Goal: Task Accomplishment & Management: Manage account settings

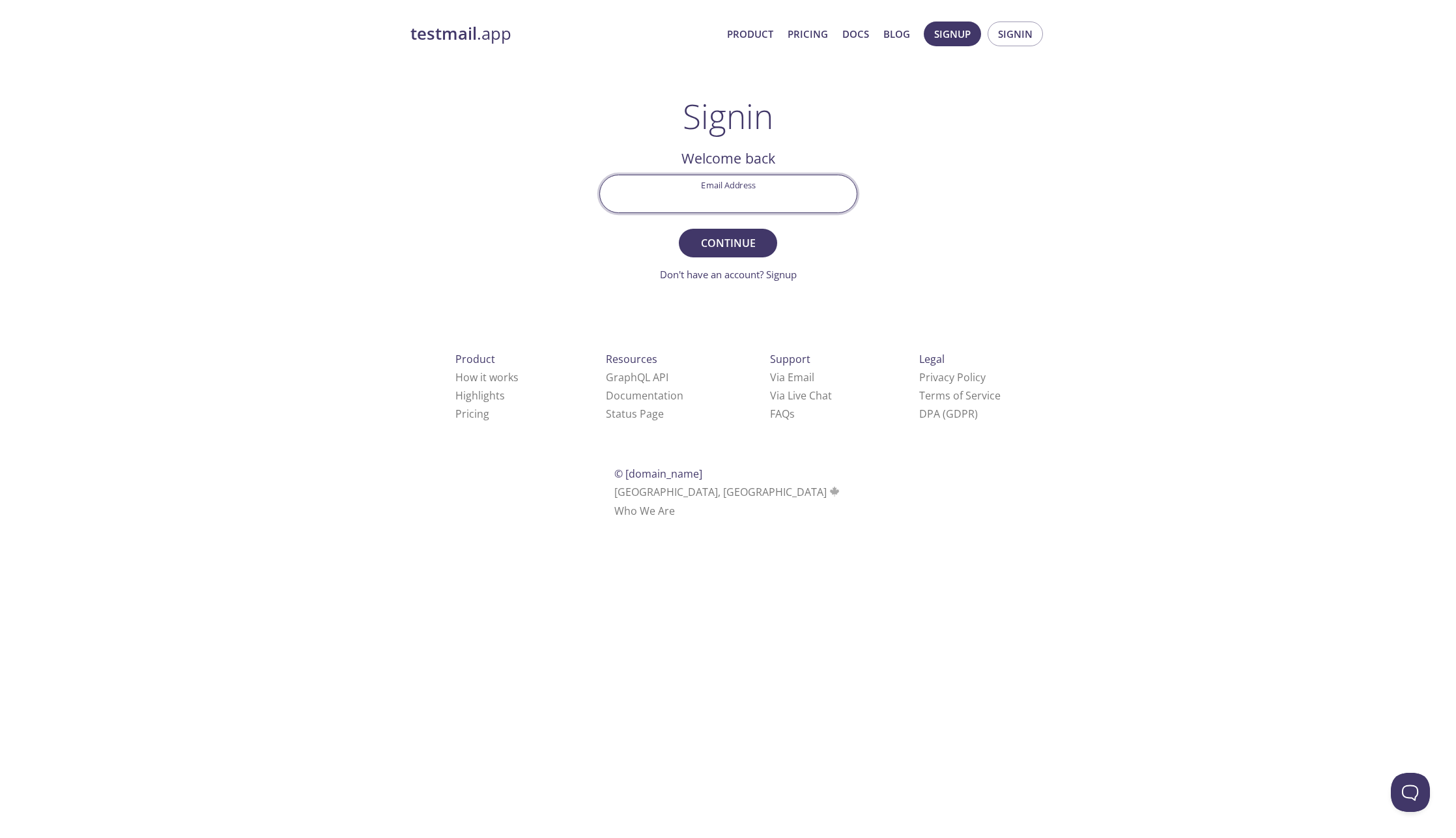
click at [724, 194] on input "Email Address" at bounding box center [728, 194] width 257 height 37
click at [733, 198] on input "Email Address" at bounding box center [728, 194] width 257 height 37
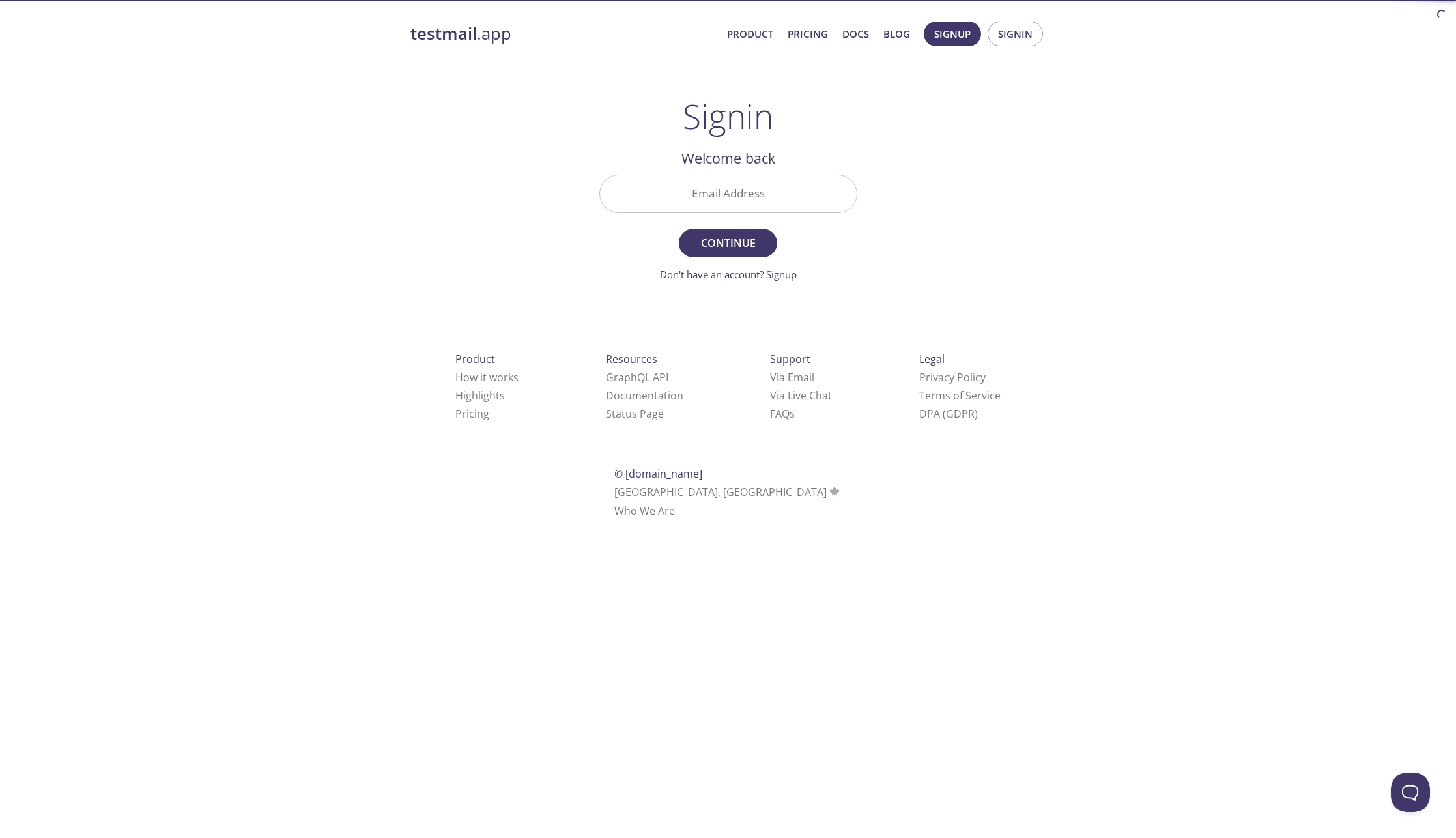
click at [924, 233] on div "testmail .app Product Pricing Docs Blog Signup Signin Signin Welcome back Email…" at bounding box center [728, 284] width 667 height 543
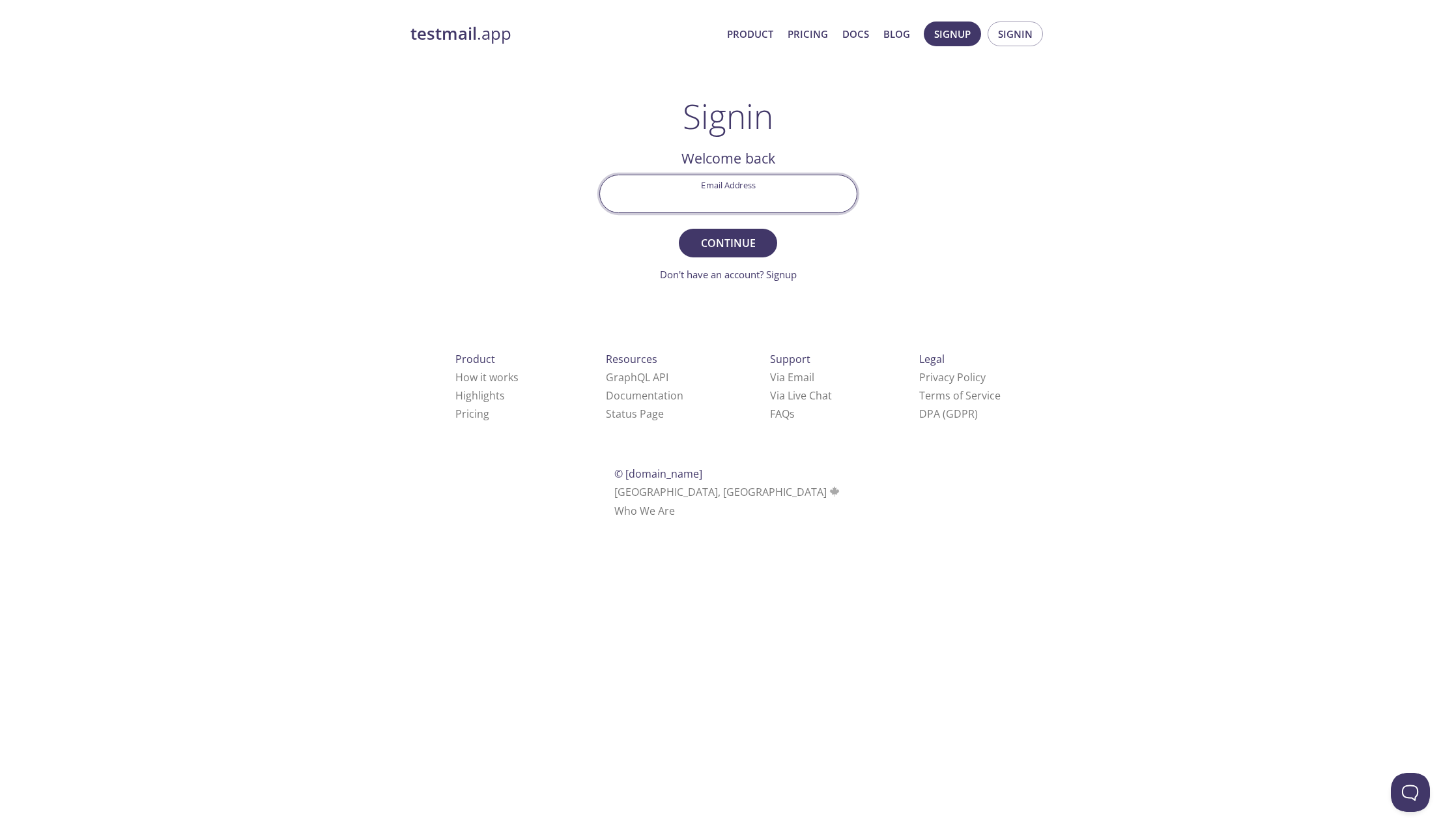
click at [733, 198] on input "Email Address" at bounding box center [728, 194] width 257 height 37
type input "tadeas.varga@actumdigital.com"
click at [679, 229] on button "Continue" at bounding box center [728, 243] width 98 height 28
click at [683, 198] on input "Signin Security Code" at bounding box center [728, 194] width 257 height 37
paste input "7NAD8YQ"
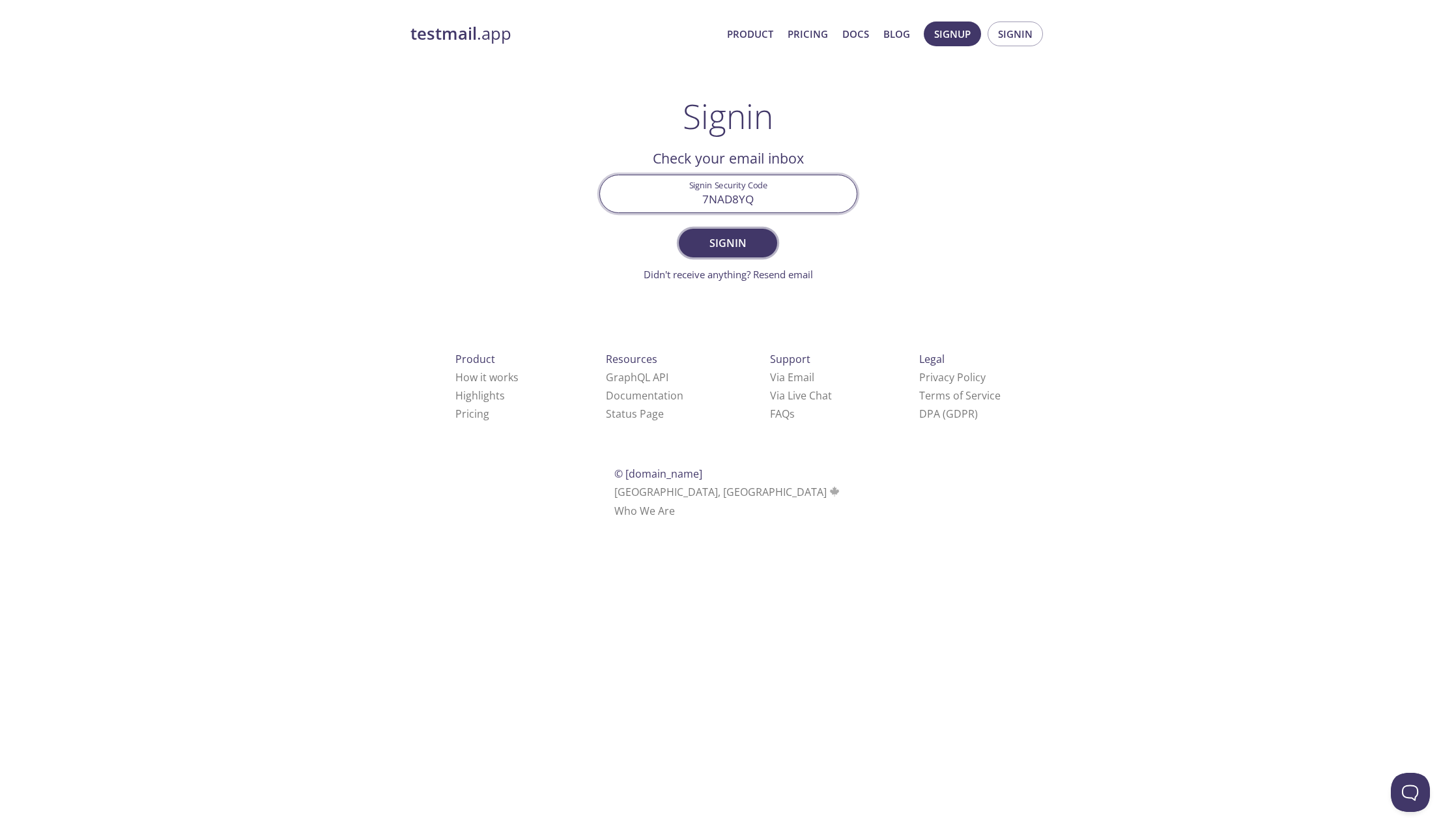
type input "7NAD8YQ"
click at [725, 250] on span "Signin" at bounding box center [728, 243] width 69 height 18
